Goal: Task Accomplishment & Management: Complete application form

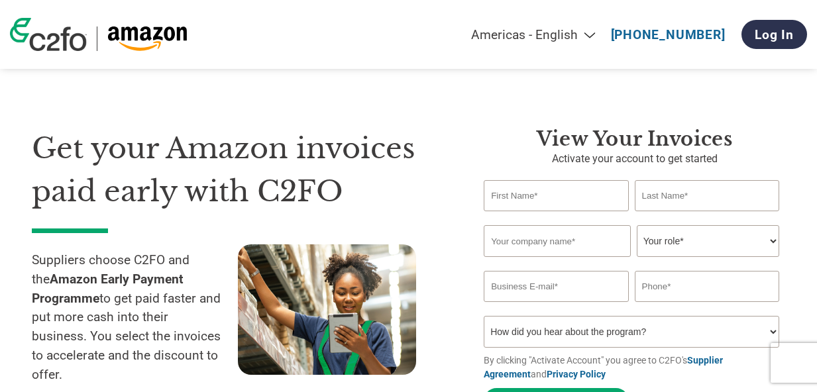
select select "en-[GEOGRAPHIC_DATA]"
type input "Baron"
type input "Le"
type input "Quantum Codes PTY LTD."
select select "OWNER_FOUNDER"
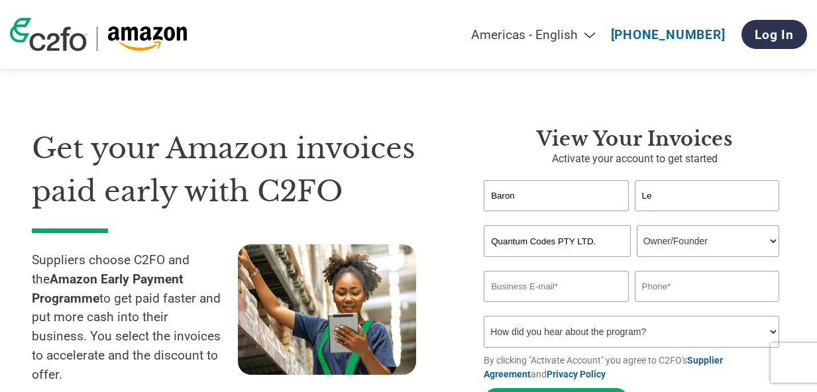
click at [561, 280] on input "email" at bounding box center [556, 286] width 144 height 31
type input "b"
type input "[EMAIL_ADDRESS]"
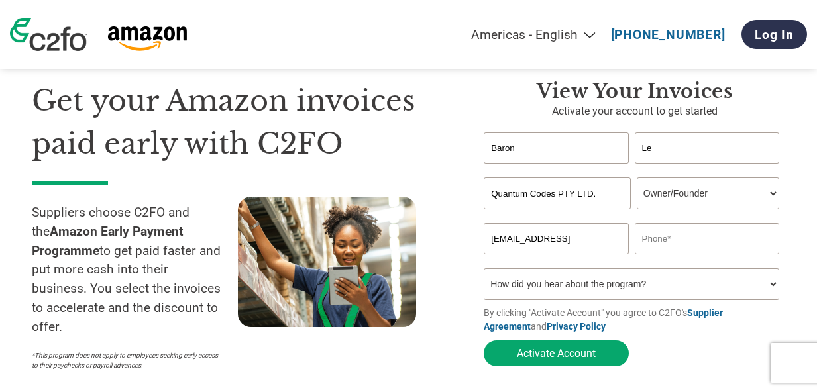
scroll to position [46, 0]
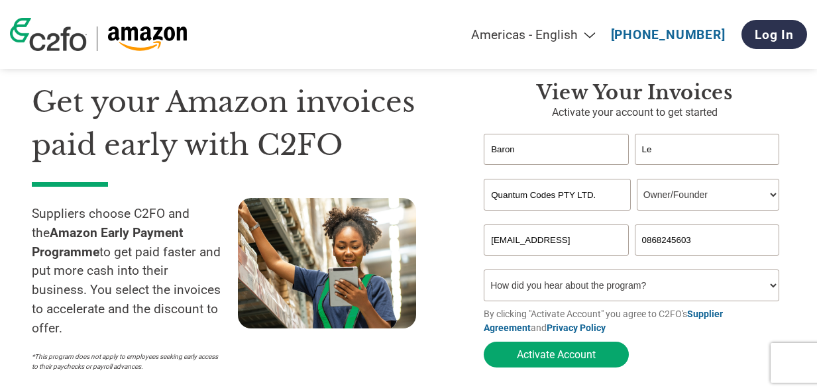
type input "0868245603"
select select "Family/Friend/Acquaintance"
click at [553, 353] on button "Activate Account" at bounding box center [556, 355] width 145 height 26
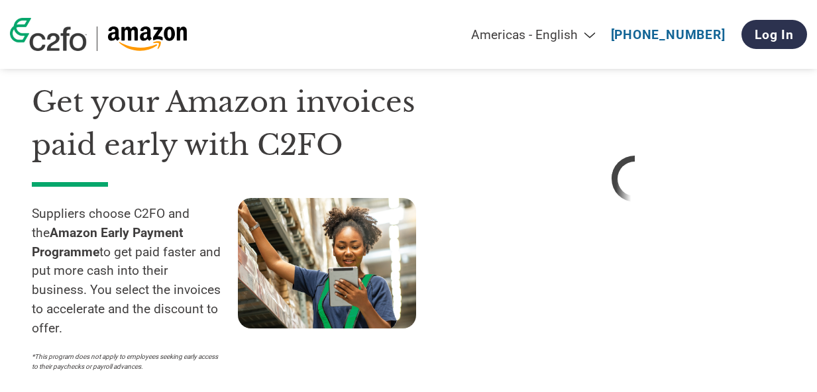
scroll to position [56, 0]
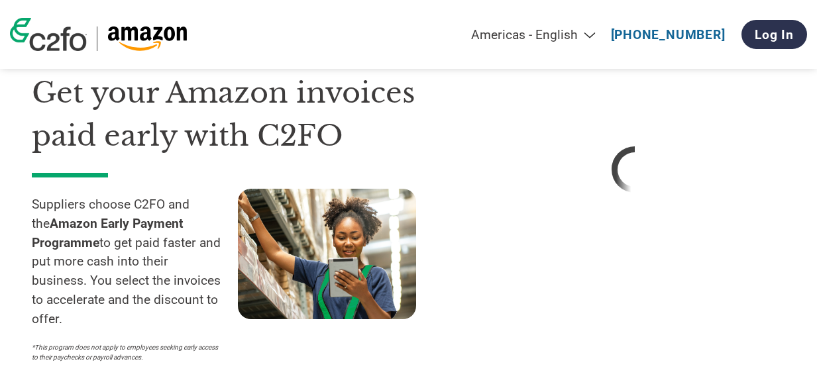
select select "en-[GEOGRAPHIC_DATA]"
